Goal: Information Seeking & Learning: Learn about a topic

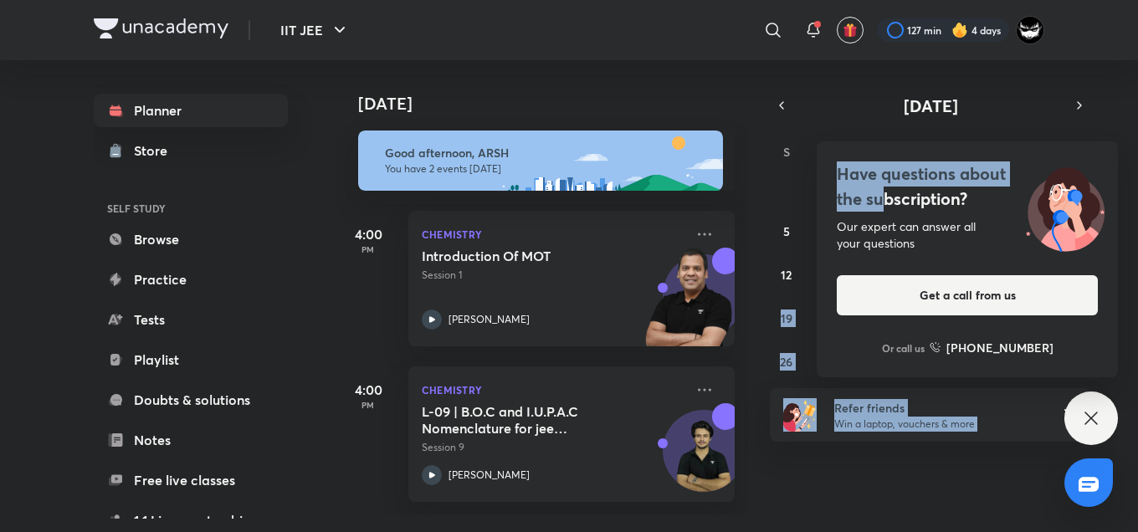
drag, startPoint x: 805, startPoint y: 263, endPoint x: 882, endPoint y: 203, distance: 97.2
click at [882, 203] on div "IIT JEE ​ 127 min 4 days Planner Store SELF STUDY Browse Practice Tests Playlis…" at bounding box center [569, 266] width 1138 height 532
click at [882, 203] on h4 "Have questions about the subscription?" at bounding box center [967, 186] width 261 height 50
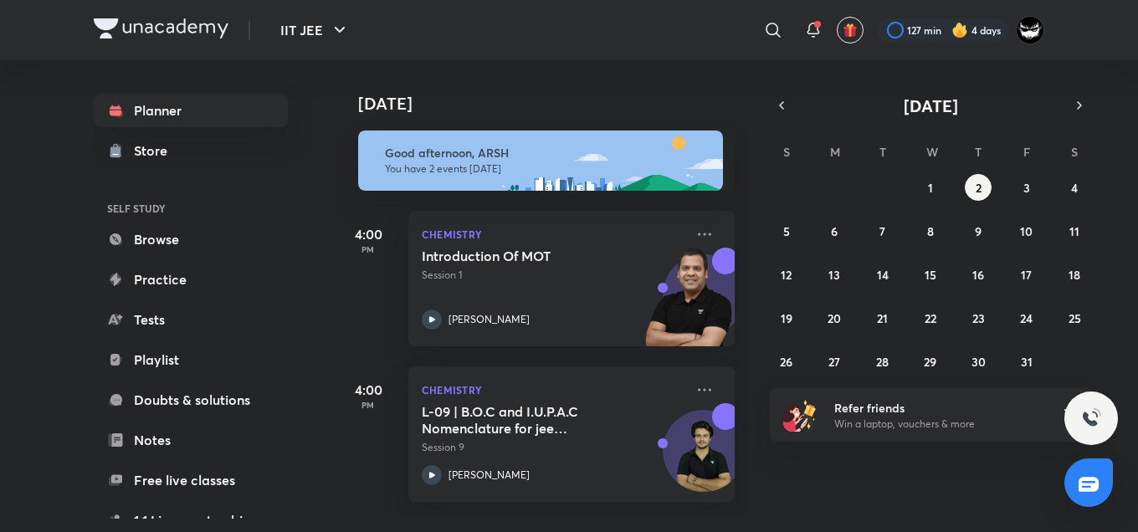
click at [725, 18] on div "​" at bounding box center [636, 30] width 308 height 40
click at [803, 31] on icon at bounding box center [813, 30] width 20 height 20
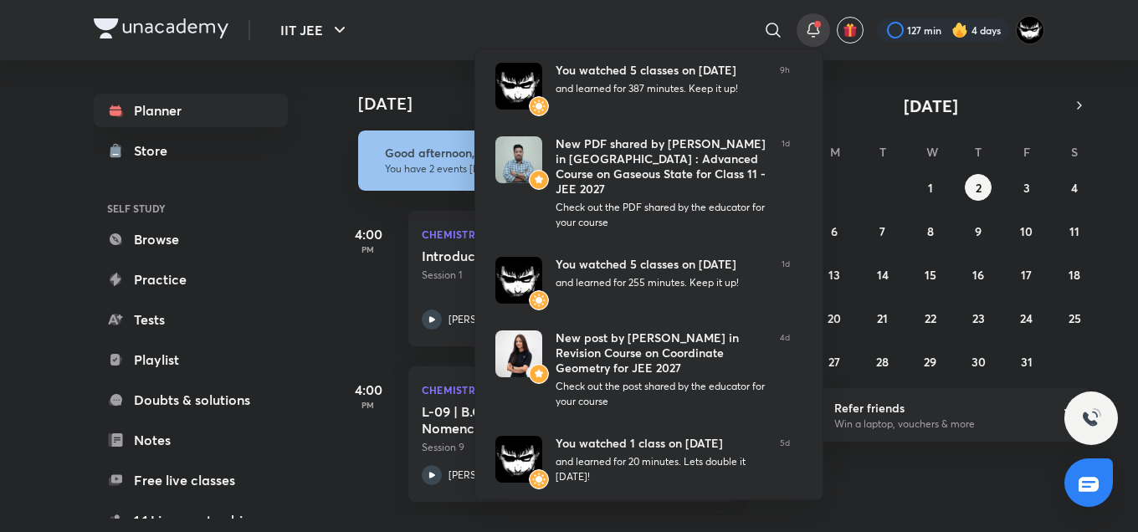
click at [388, 54] on div at bounding box center [569, 266] width 1138 height 532
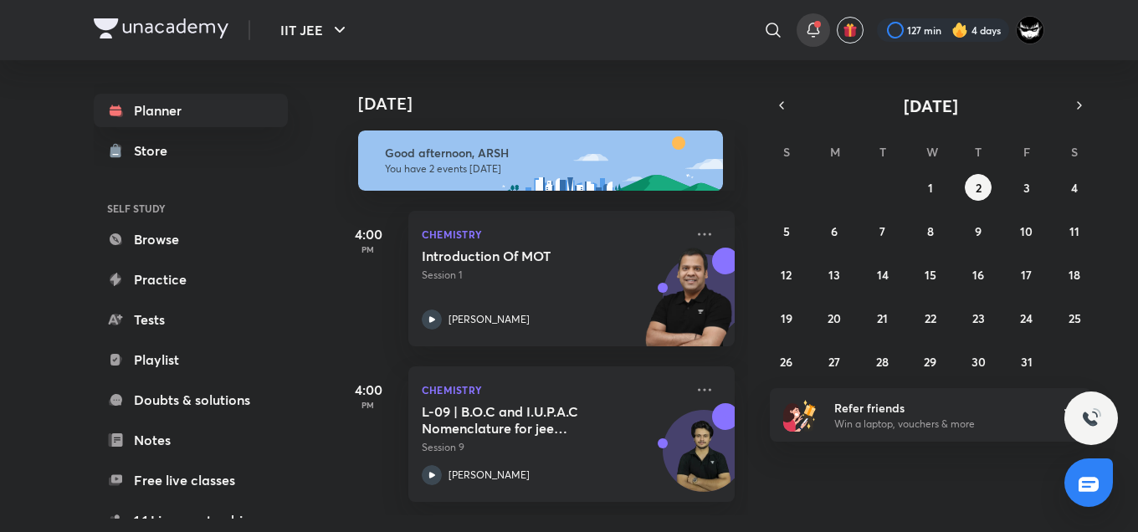
click at [807, 28] on icon at bounding box center [812, 28] width 11 height 10
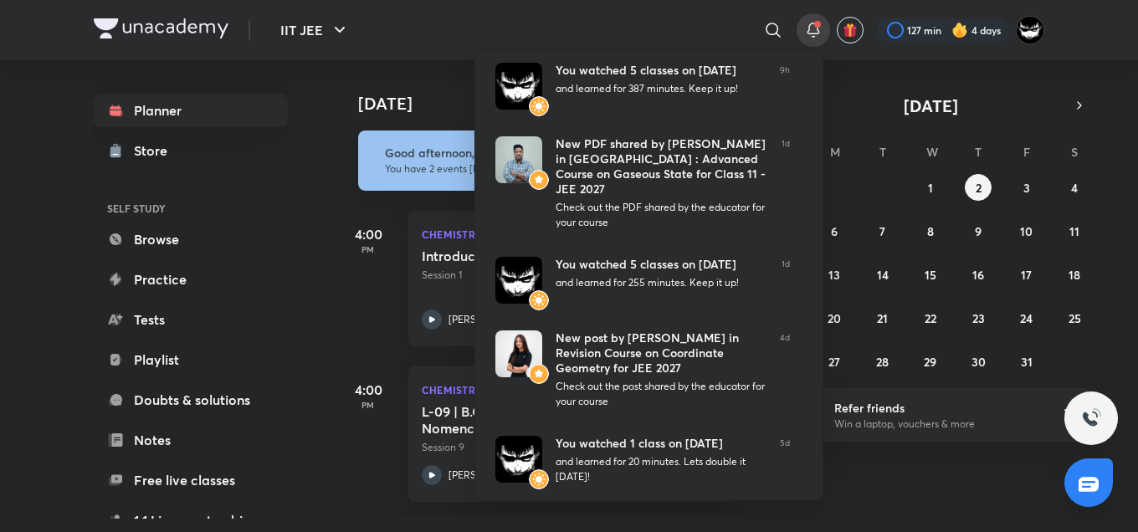
click at [351, 95] on div at bounding box center [569, 266] width 1138 height 532
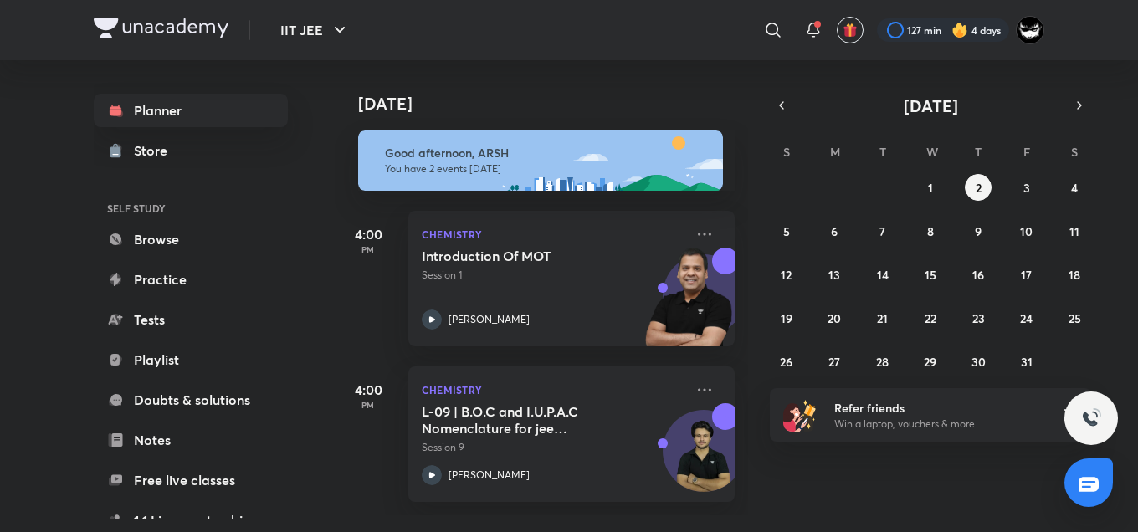
click at [487, 74] on div "[DATE]" at bounding box center [543, 87] width 417 height 54
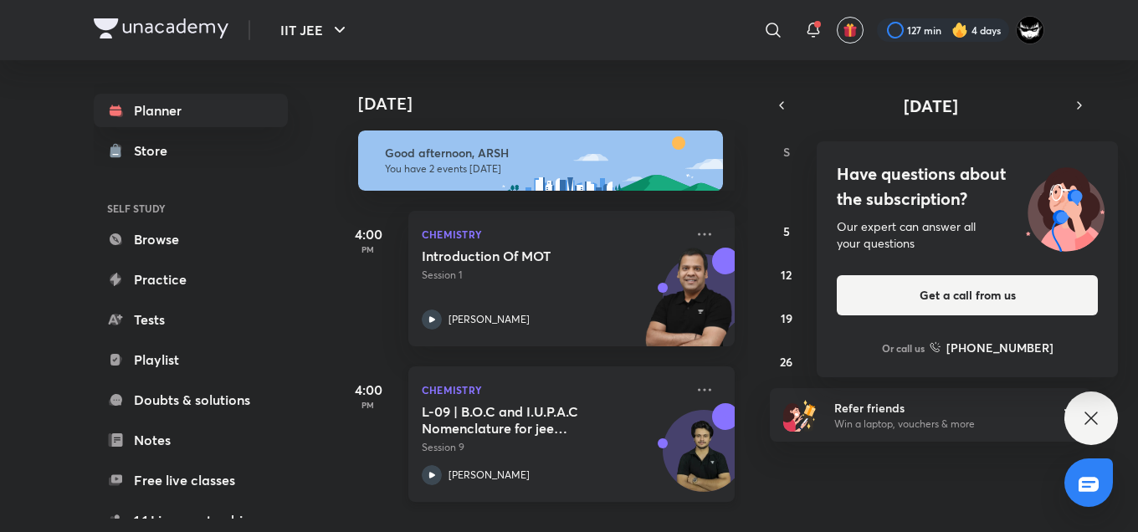
click at [525, 434] on h5 "L-09 | B.O.C and I.U.P.A.C Nomenclature for jee Advanced 2027" at bounding box center [526, 419] width 208 height 33
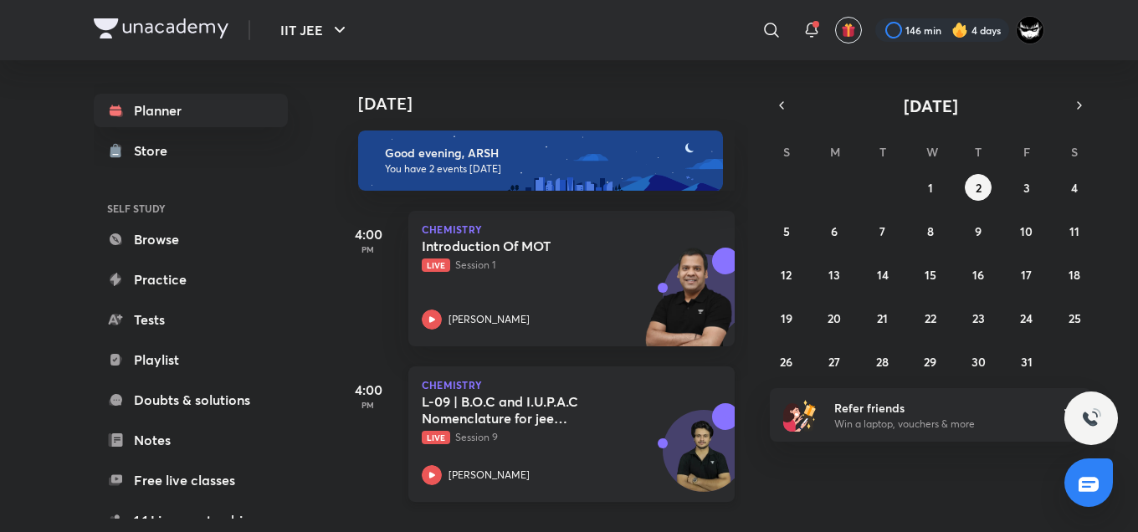
click at [530, 427] on div "L-09 | B.O.C and I.U.P.A.C Nomenclature for jee Advanced 2027 Live Session 9" at bounding box center [553, 419] width 263 height 52
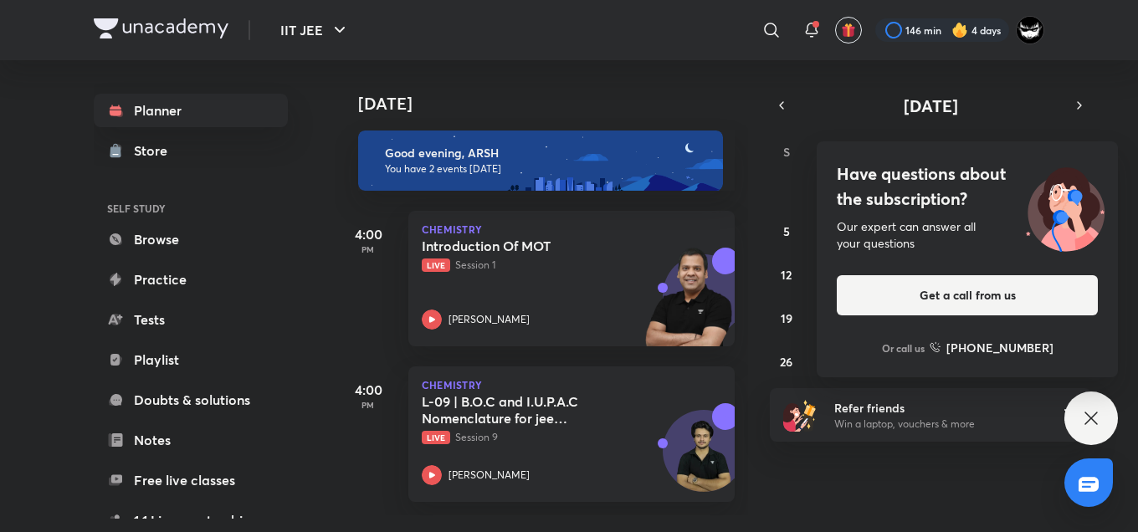
click at [1082, 176] on img at bounding box center [1064, 206] width 105 height 90
